Goal: Transaction & Acquisition: Purchase product/service

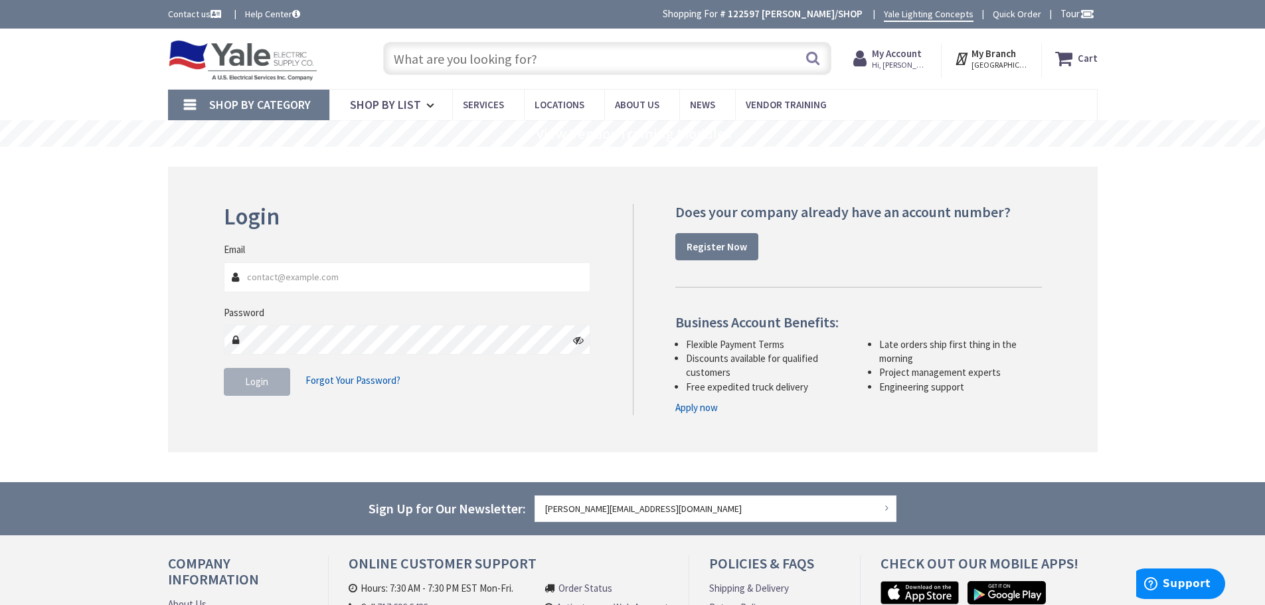
type input "[PERSON_NAME][EMAIL_ADDRESS][DOMAIN_NAME]"
click at [252, 386] on span "Login" at bounding box center [256, 381] width 23 height 13
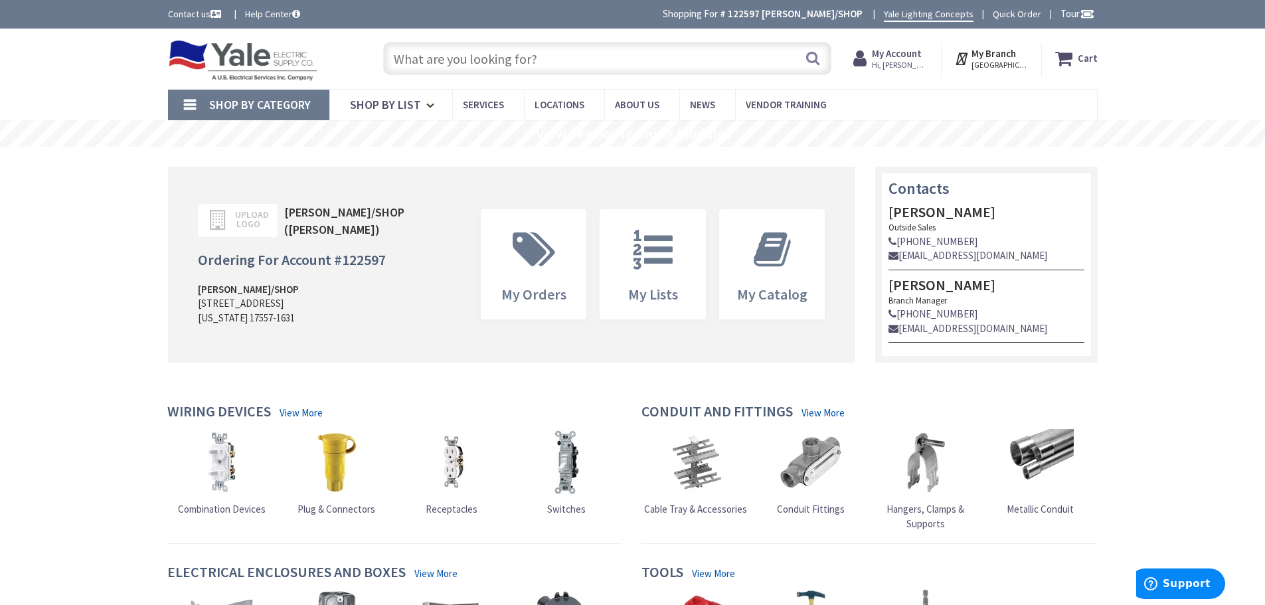
click at [414, 57] on input "text" at bounding box center [607, 58] width 448 height 33
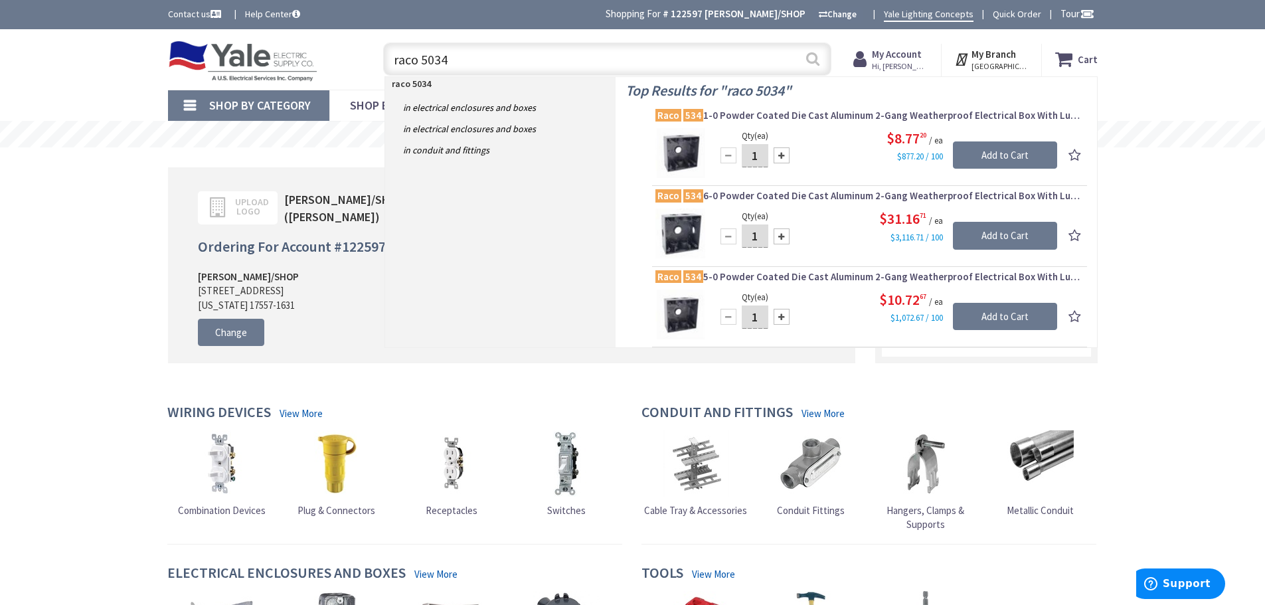
type input "raco 5034"
click at [817, 61] on button "Search" at bounding box center [812, 59] width 17 height 30
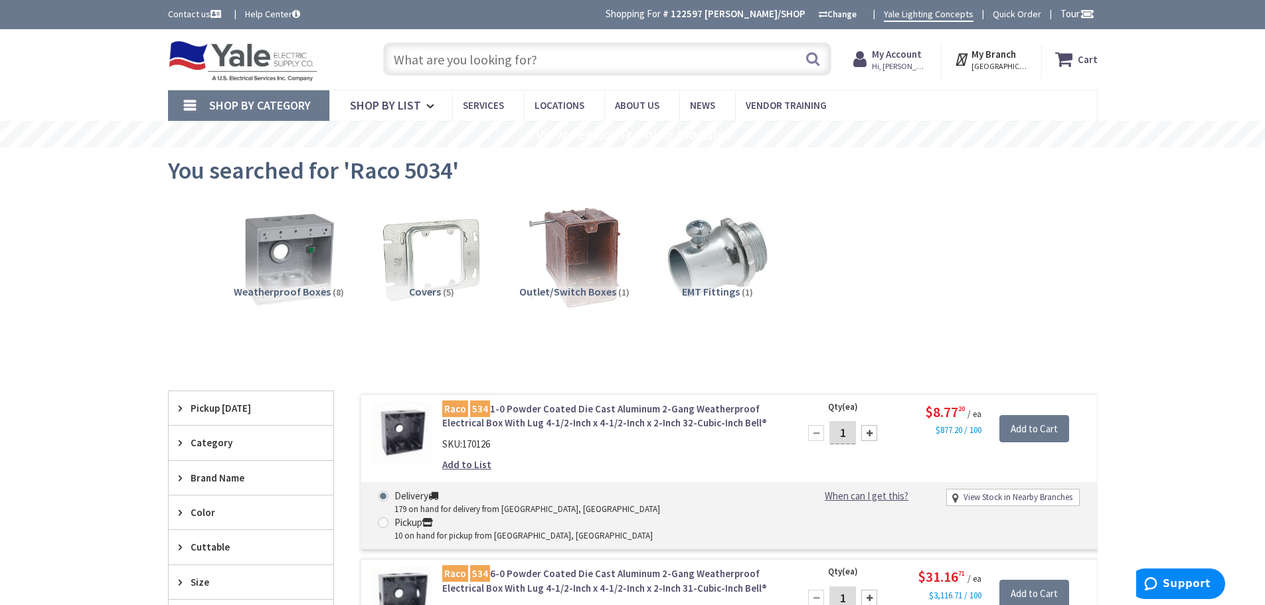
click at [903, 52] on strong "My Account" at bounding box center [897, 54] width 50 height 13
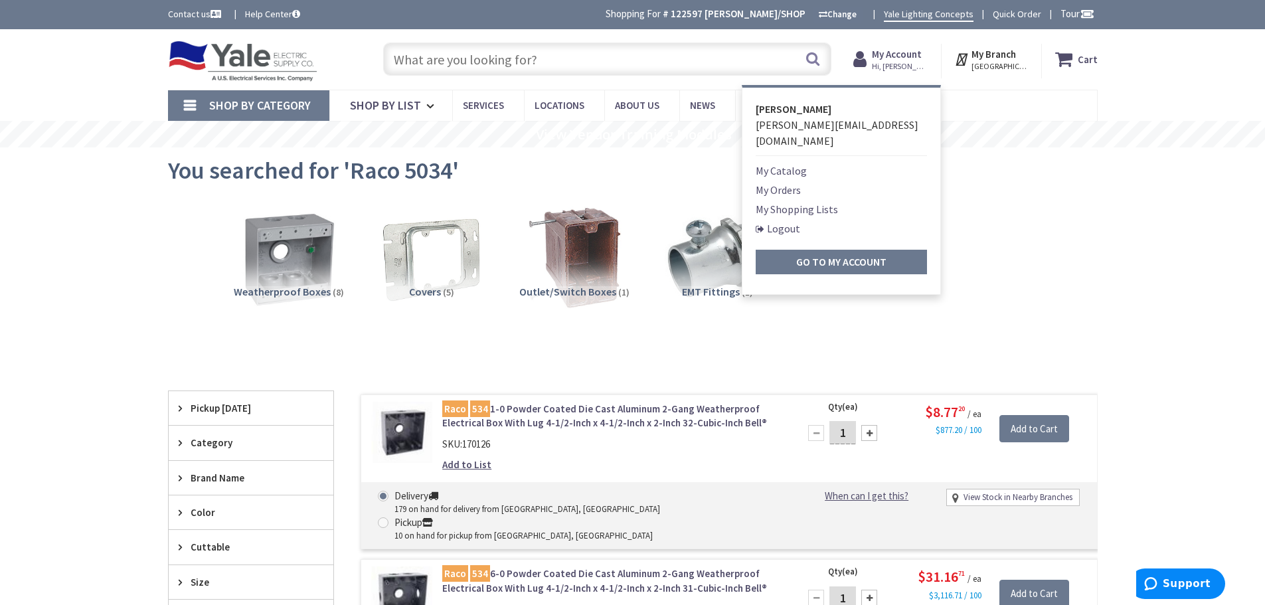
click at [790, 220] on link "Logout" at bounding box center [777, 228] width 44 height 16
